Goal: Transaction & Acquisition: Purchase product/service

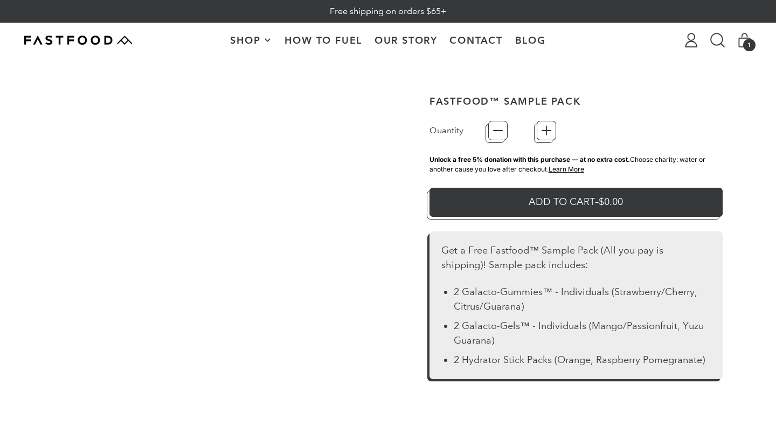
type input "*"
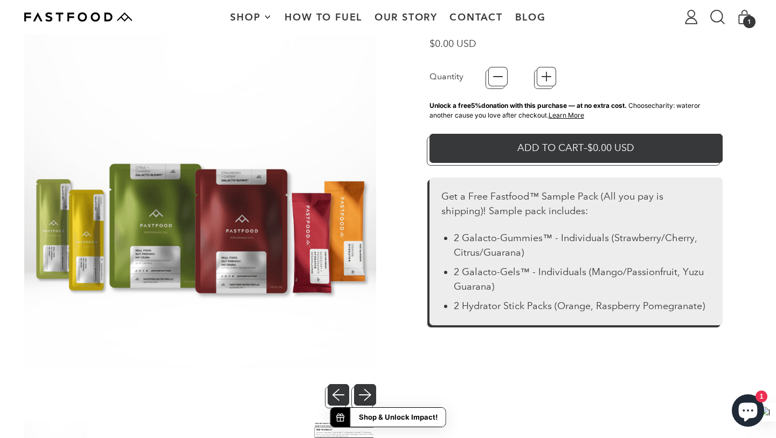
click at [249, 240] on img at bounding box center [200, 193] width 352 height 352
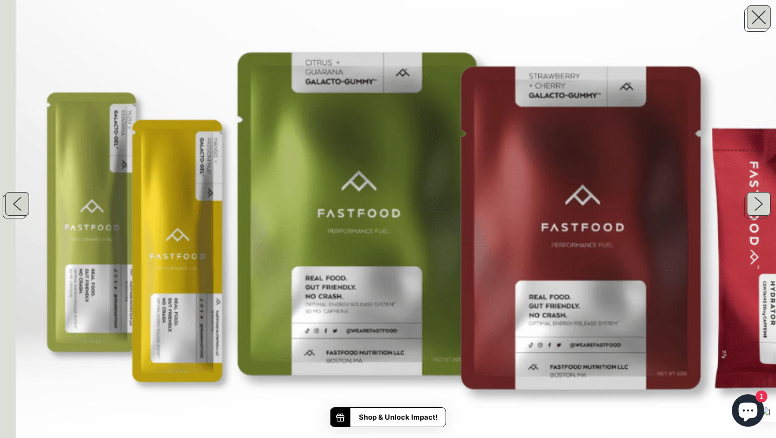
click at [371, 271] on img at bounding box center [474, 129] width 916 height 916
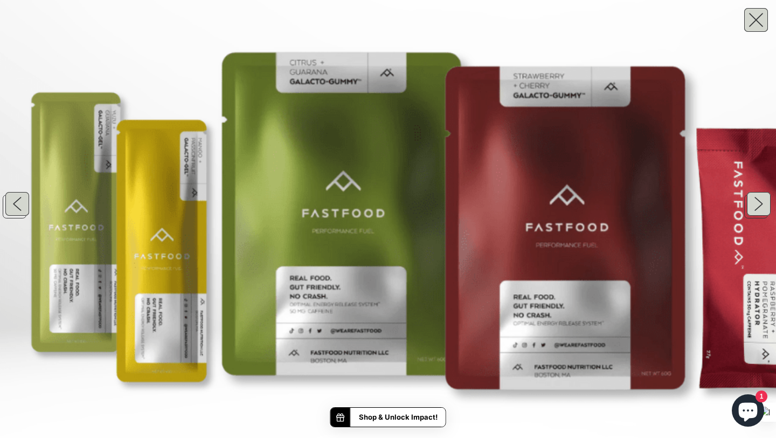
click at [758, 18] on button "button" at bounding box center [759, 17] width 24 height 24
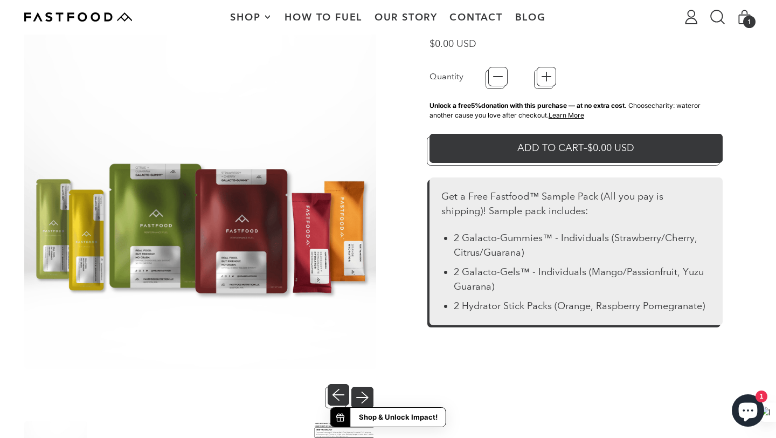
click at [368, 388] on button "Next slide" at bounding box center [365, 395] width 22 height 22
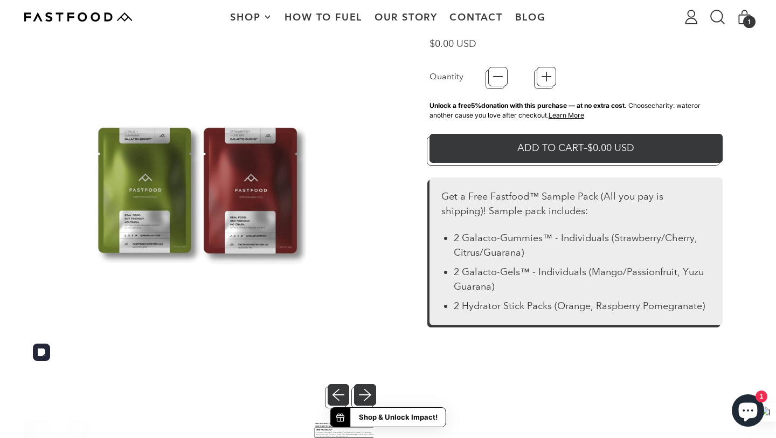
click at [173, 194] on img at bounding box center [200, 193] width 352 height 352
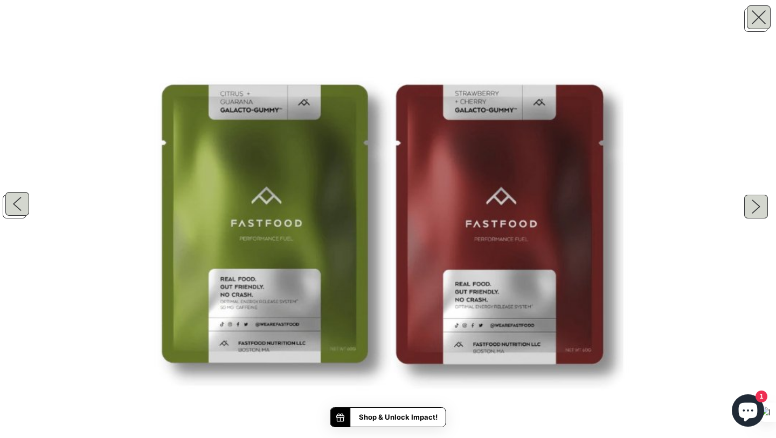
click at [762, 203] on button "button" at bounding box center [759, 204] width 24 height 24
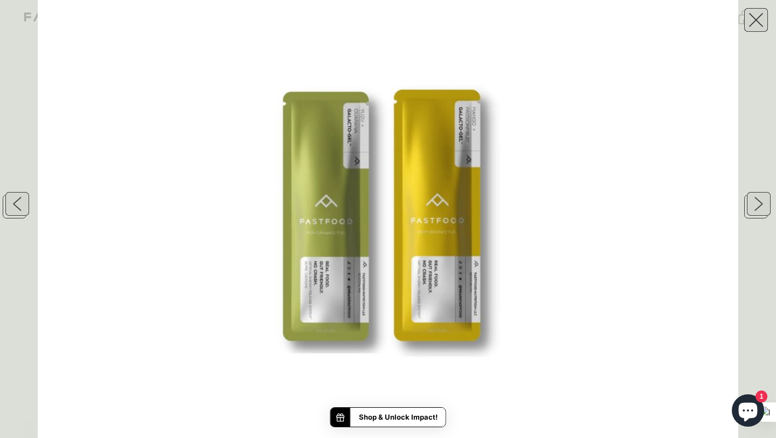
click at [761, 23] on button "button" at bounding box center [759, 17] width 24 height 24
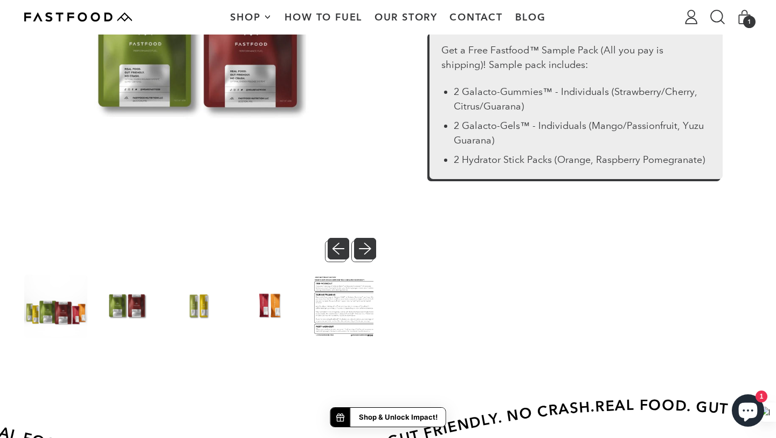
scroll to position [216, 0]
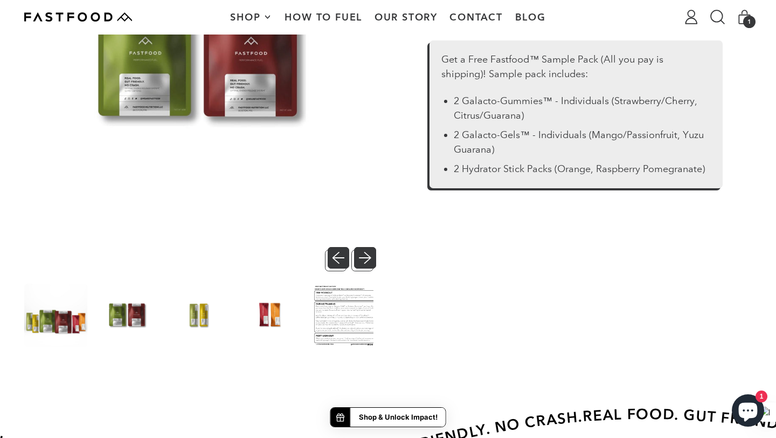
click at [267, 308] on img at bounding box center [270, 315] width 63 height 63
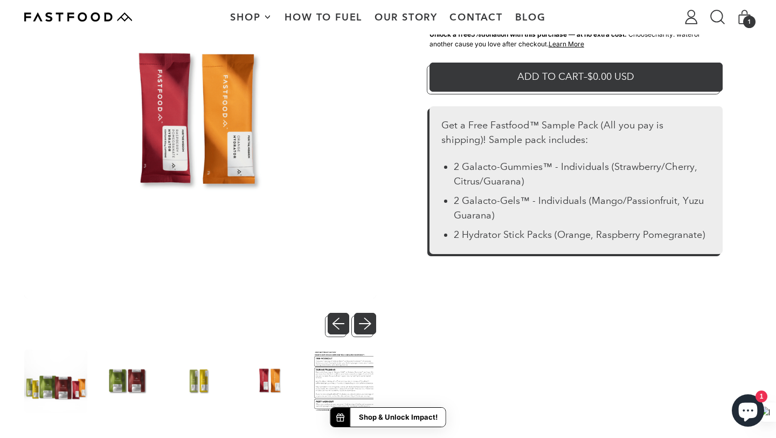
scroll to position [230, 0]
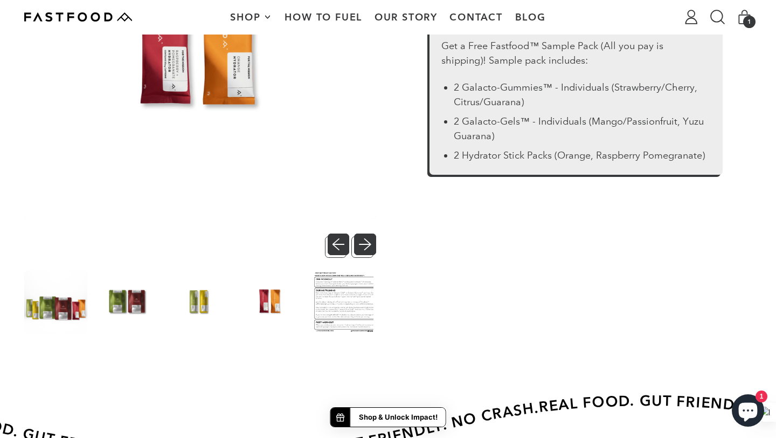
click at [355, 297] on img at bounding box center [342, 301] width 63 height 63
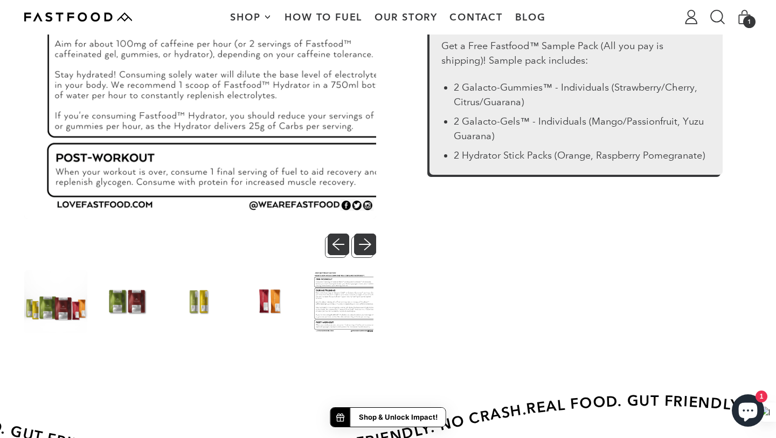
click at [363, 231] on div at bounding box center [200, 62] width 352 height 391
click at [363, 240] on button "Next slide" at bounding box center [365, 244] width 22 height 22
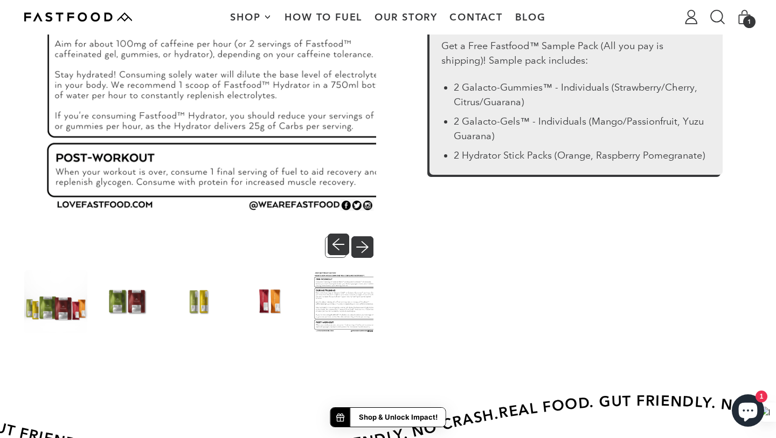
click at [367, 243] on button "Next slide" at bounding box center [365, 244] width 22 height 22
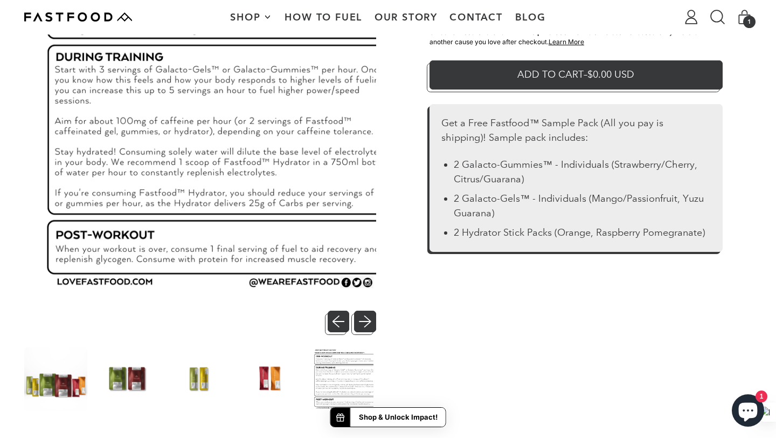
scroll to position [161, 0]
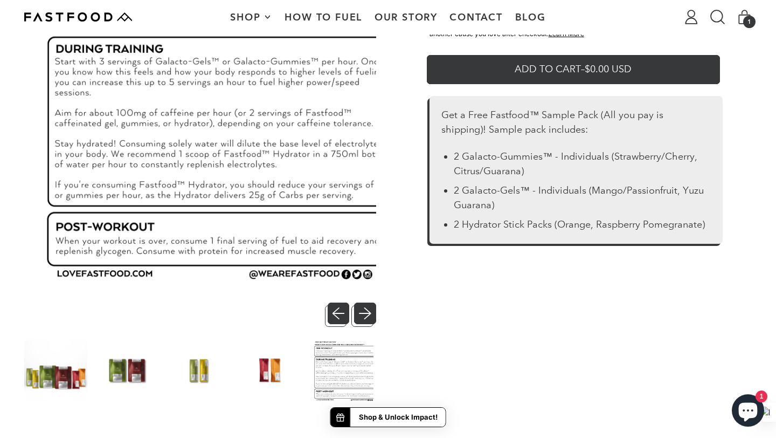
click at [577, 71] on button "Add to Cart – $0.00 USD" at bounding box center [576, 66] width 293 height 29
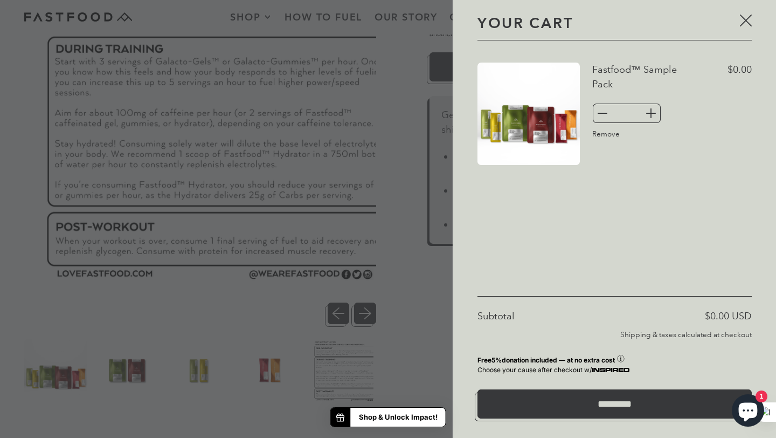
click at [651, 109] on icon "+" at bounding box center [651, 113] width 0 height 9
type input "*"
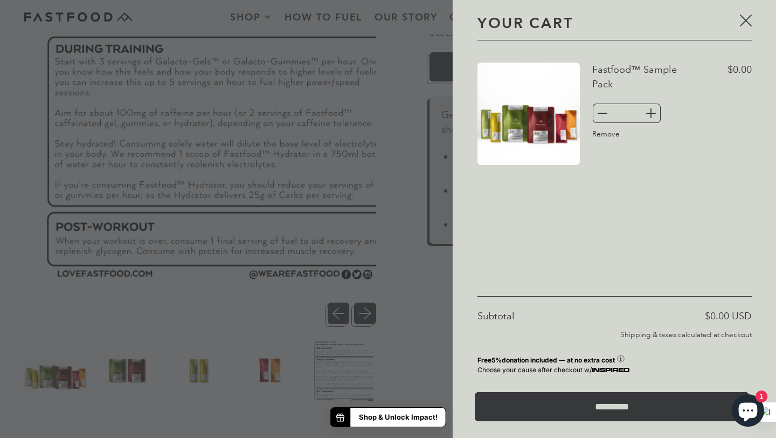
click at [567, 406] on input "*********" at bounding box center [612, 406] width 274 height 29
